Goal: Book appointment/travel/reservation

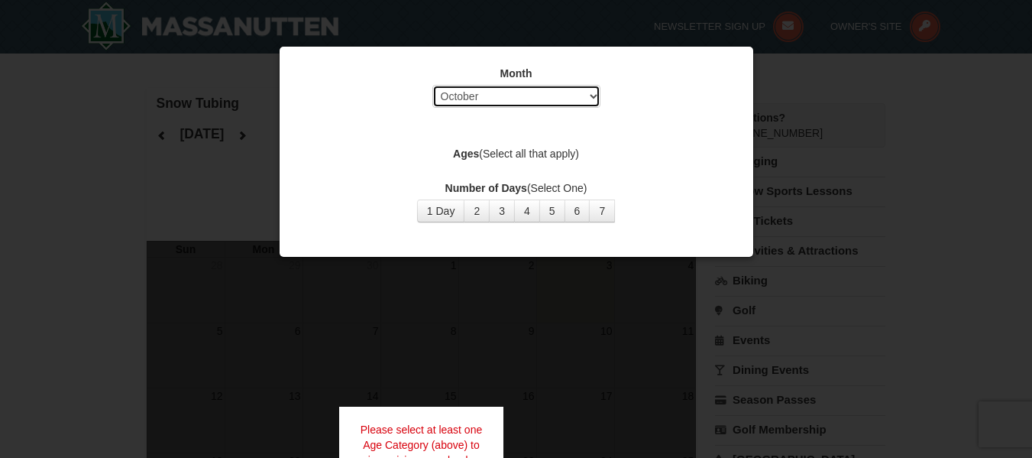
click at [541, 99] on select "Select October November December January February March April May June July Aug…" at bounding box center [516, 96] width 168 height 23
click at [432, 85] on select "Select October November December January February March April May June July Aug…" at bounding box center [516, 96] width 168 height 23
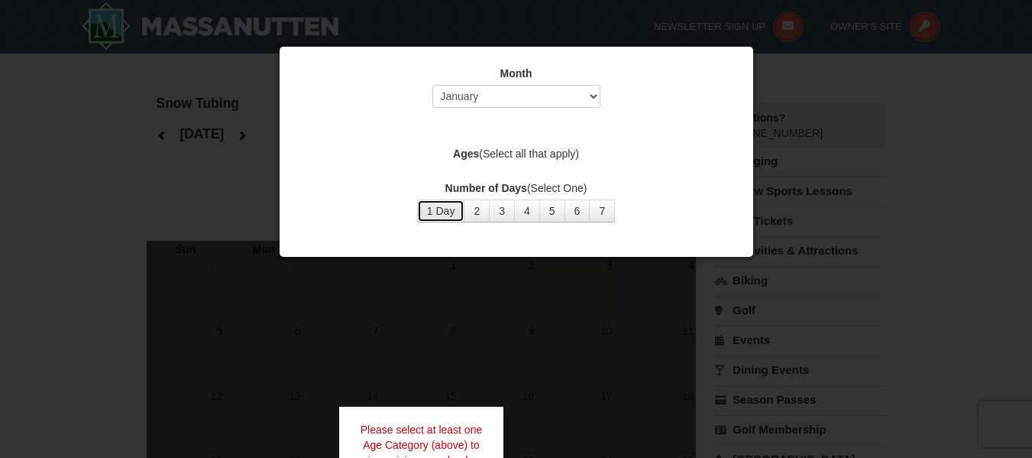
click at [452, 213] on button "1 Day" at bounding box center [441, 210] width 48 height 23
click at [550, 152] on label "Ages (Select all that apply)" at bounding box center [517, 153] width 436 height 15
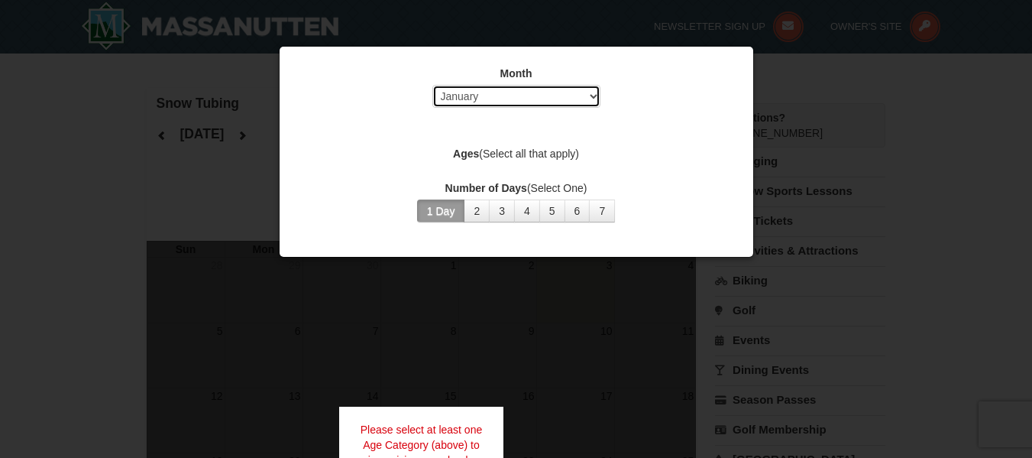
drag, startPoint x: 557, startPoint y: 89, endPoint x: 547, endPoint y: 96, distance: 11.7
click at [557, 89] on select "Select October November December January February March April May June July Aug…" at bounding box center [516, 96] width 168 height 23
click at [432, 85] on select "Select October November December January February March April May June July Aug…" at bounding box center [516, 96] width 168 height 23
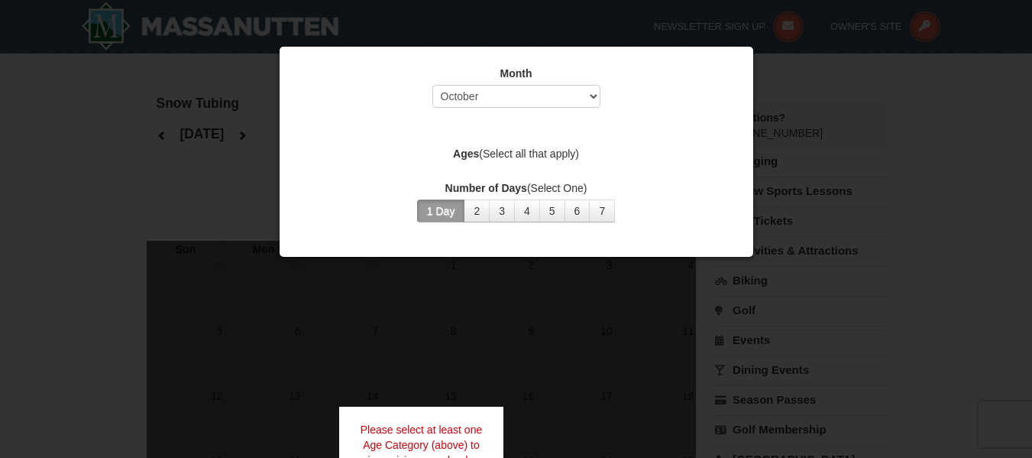
click at [477, 164] on div "Ages (Select all that apply)" at bounding box center [517, 155] width 436 height 19
click at [479, 151] on label "Ages (Select all that apply)" at bounding box center [517, 153] width 436 height 15
click at [476, 209] on button "2" at bounding box center [477, 210] width 26 height 23
click at [504, 208] on button "3" at bounding box center [502, 210] width 26 height 23
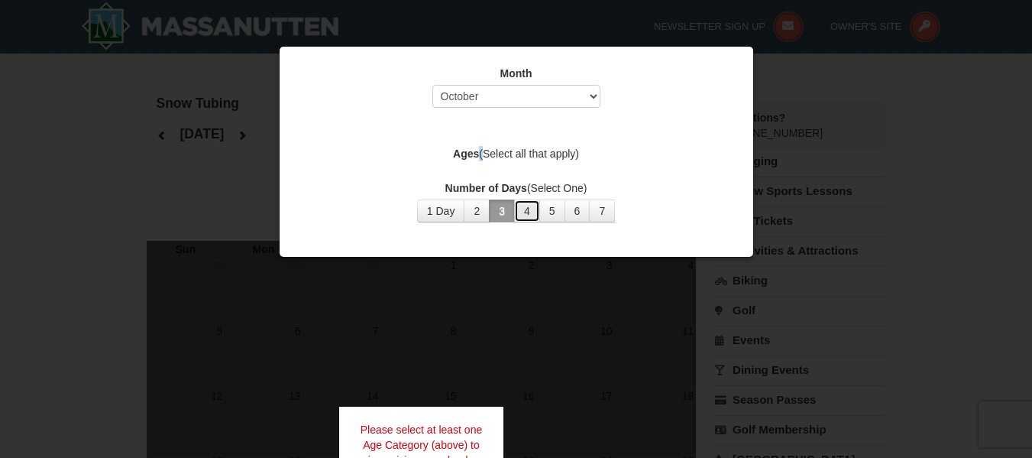
click at [528, 208] on button "4" at bounding box center [527, 210] width 26 height 23
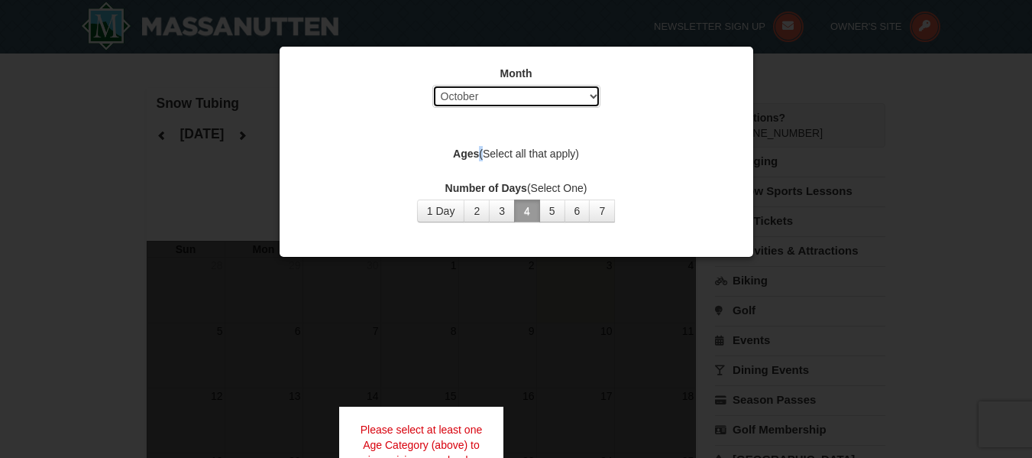
click at [546, 99] on select "Select October November December January February March April May June July Aug…" at bounding box center [516, 96] width 168 height 23
select select "12"
click at [432, 85] on select "Select October November December January February March April May June July Aug…" at bounding box center [516, 96] width 168 height 23
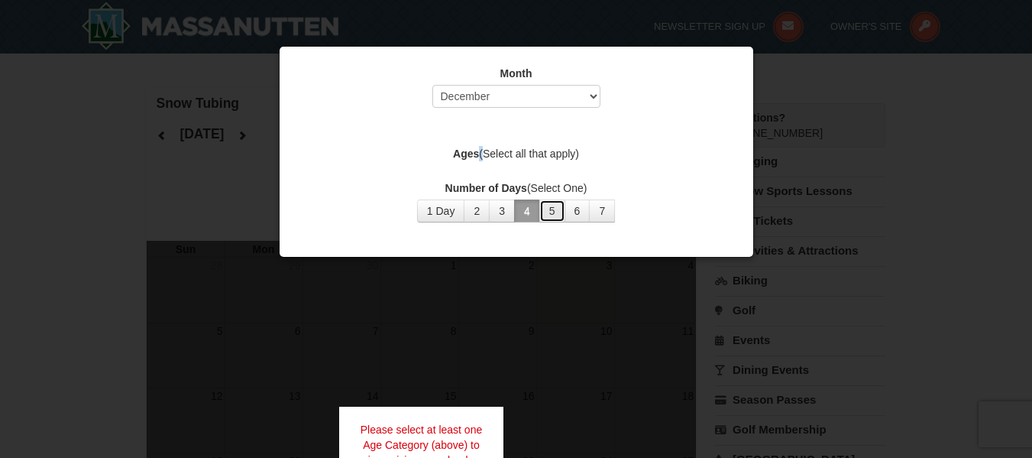
click at [564, 200] on button "5" at bounding box center [552, 210] width 26 height 23
click at [505, 208] on button "3" at bounding box center [502, 210] width 26 height 23
click at [568, 162] on div "Ages (Select all that apply)" at bounding box center [517, 155] width 436 height 19
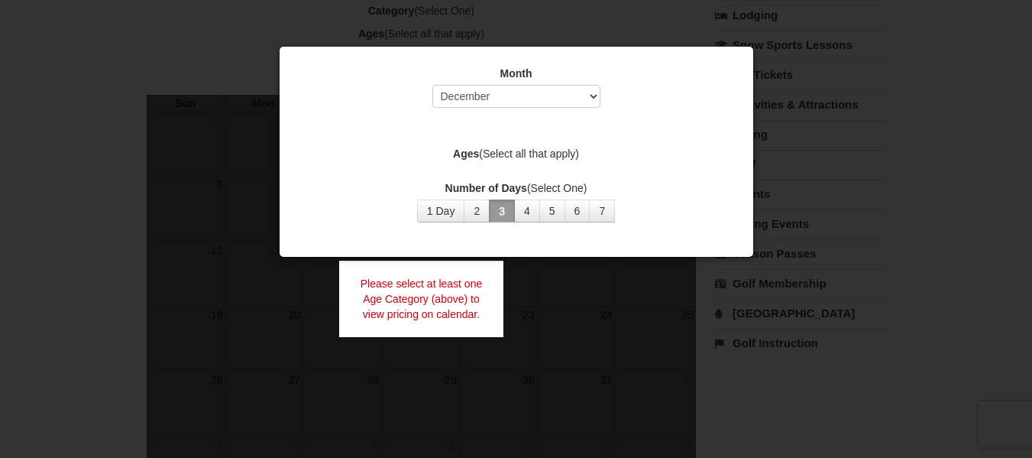
scroll to position [153, 0]
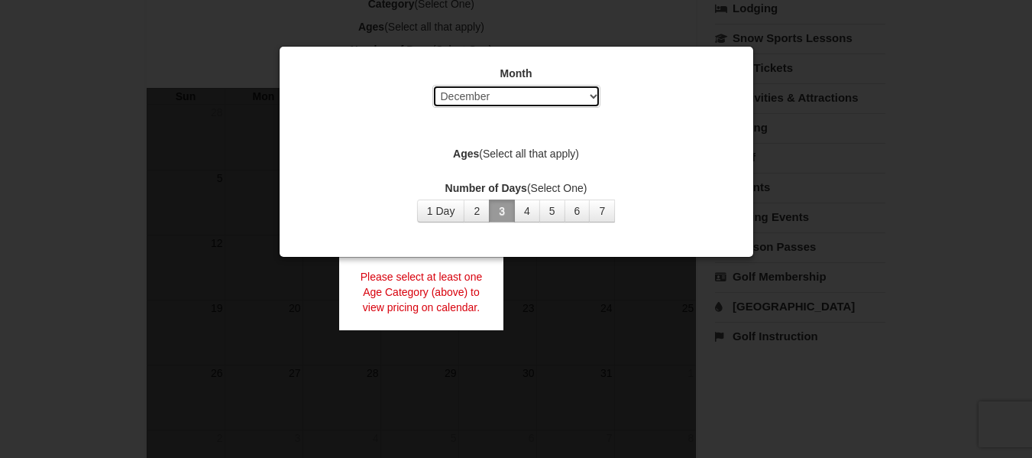
click at [527, 99] on select "Select October November December January February March April May June July Aug…" at bounding box center [516, 96] width 168 height 23
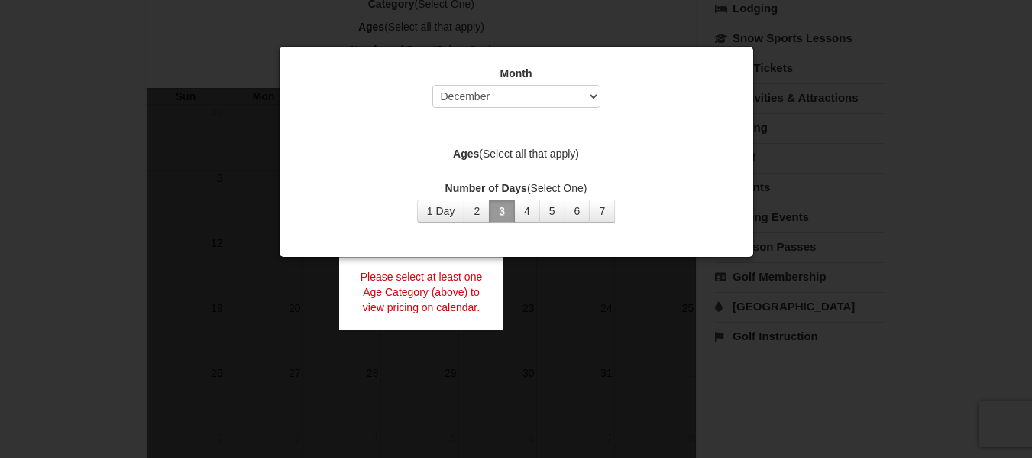
click at [739, 118] on div "Month Select October November December January February March April May June Ju…" at bounding box center [516, 144] width 458 height 180
